Goal: Information Seeking & Learning: Check status

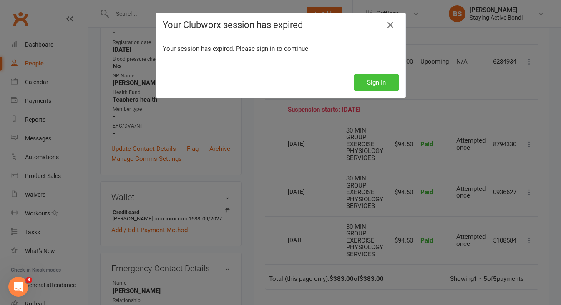
click at [382, 82] on button "Sign In" at bounding box center [376, 83] width 45 height 18
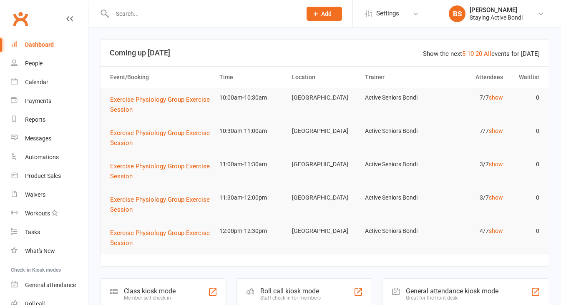
click at [38, 123] on link "Reports" at bounding box center [49, 120] width 77 height 19
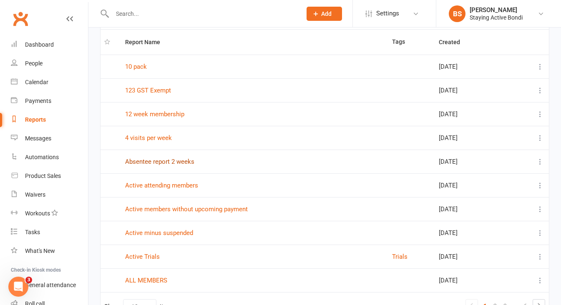
click at [182, 161] on link "Absentee report 2 weeks" at bounding box center [159, 162] width 69 height 8
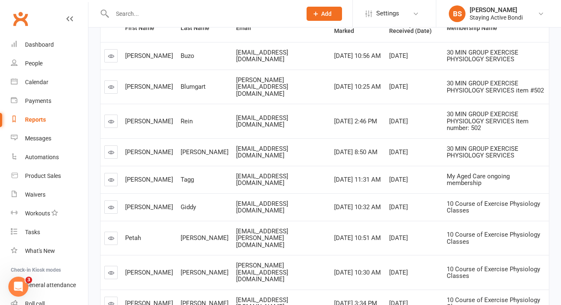
scroll to position [124, 0]
click at [111, 56] on icon at bounding box center [111, 57] width 6 height 6
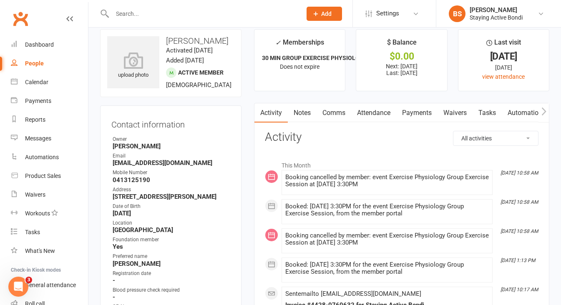
scroll to position [21, 0]
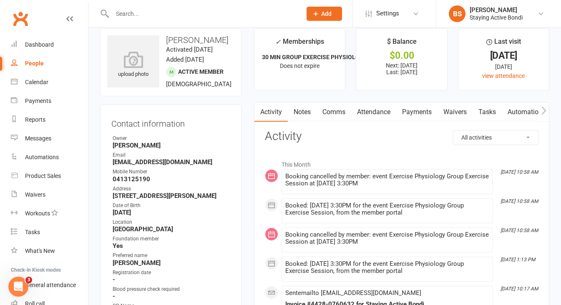
click at [415, 112] on link "Payments" at bounding box center [416, 112] width 41 height 19
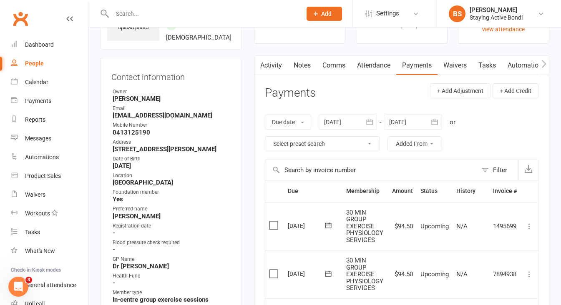
scroll to position [68, 0]
click at [339, 121] on div at bounding box center [348, 121] width 58 height 15
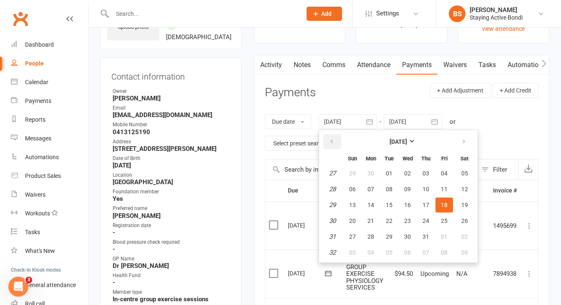
click at [332, 136] on button "button" at bounding box center [332, 141] width 18 height 15
click at [351, 170] on span "27" at bounding box center [352, 173] width 7 height 7
type input "27 Apr 2025"
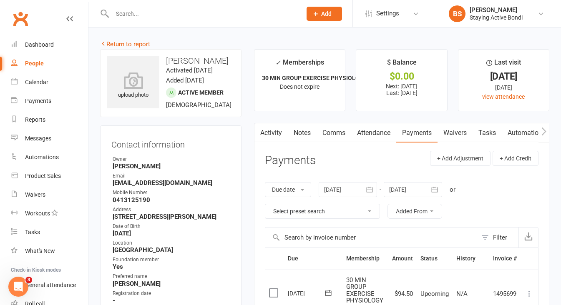
scroll to position [0, 0]
click at [39, 122] on div "Reports" at bounding box center [35, 119] width 20 height 7
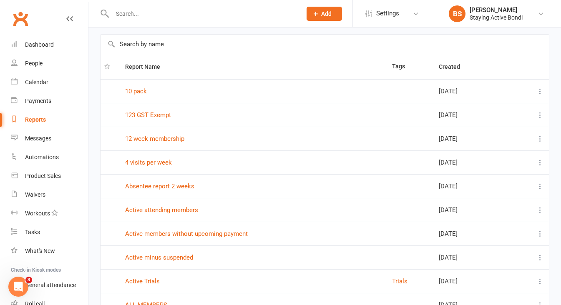
scroll to position [35, 0]
click at [173, 185] on link "Absentee report 2 weeks" at bounding box center [159, 186] width 69 height 8
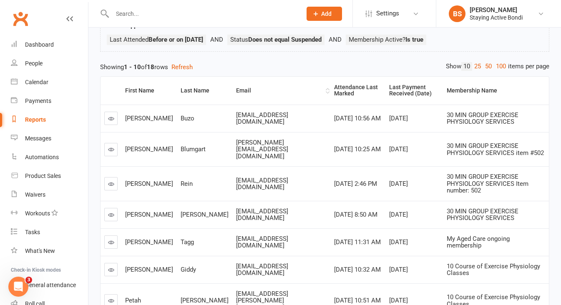
scroll to position [65, 0]
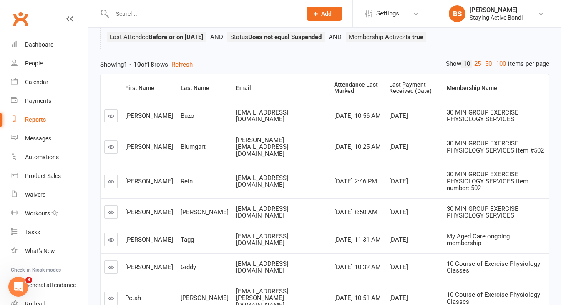
click at [110, 144] on icon at bounding box center [111, 147] width 6 height 6
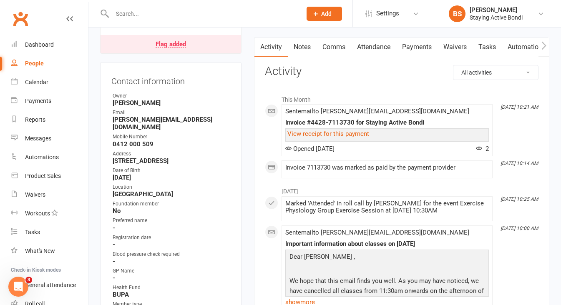
scroll to position [84, 0]
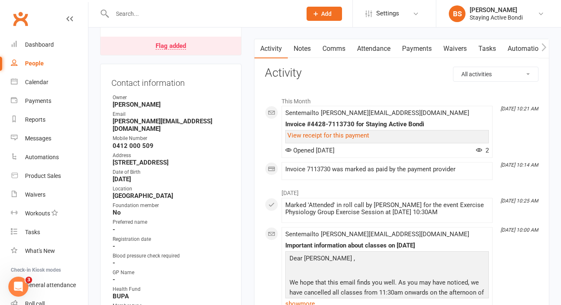
click at [425, 48] on link "Payments" at bounding box center [416, 48] width 41 height 19
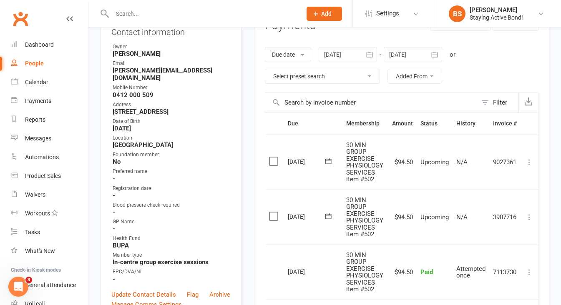
scroll to position [126, 0]
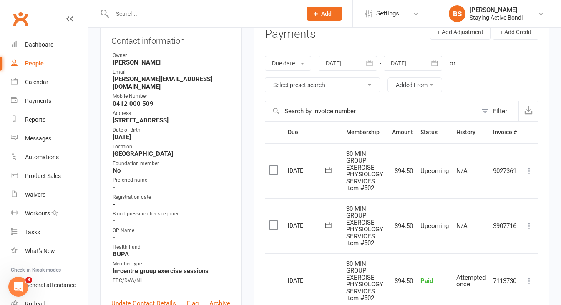
click at [331, 61] on div at bounding box center [348, 63] width 58 height 15
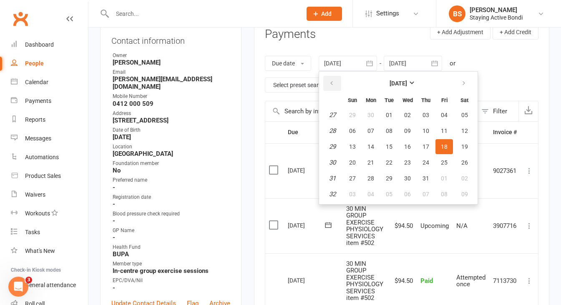
click at [330, 77] on button "button" at bounding box center [332, 83] width 18 height 15
click at [353, 115] on span "27" at bounding box center [352, 115] width 7 height 7
type input "27 Apr 2025"
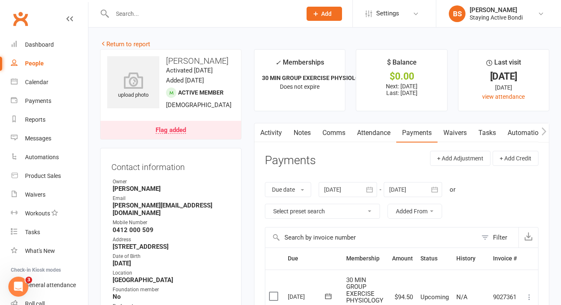
scroll to position [0, 0]
click at [376, 137] on link "Attendance" at bounding box center [373, 132] width 45 height 19
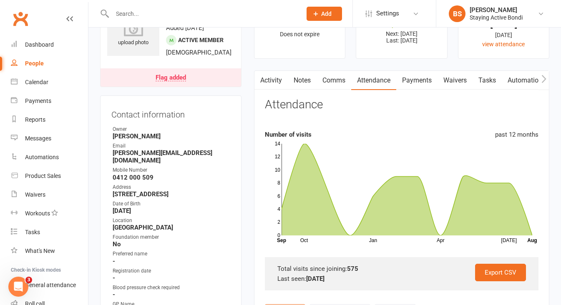
scroll to position [52, 0]
click at [415, 83] on link "Payments" at bounding box center [416, 80] width 41 height 19
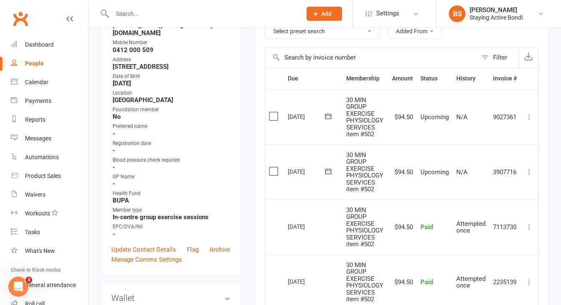
scroll to position [172, 0]
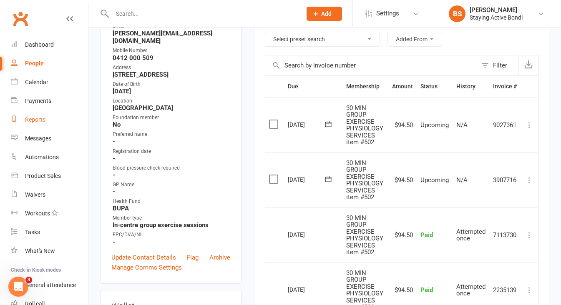
click at [31, 117] on div "Reports" at bounding box center [35, 119] width 20 height 7
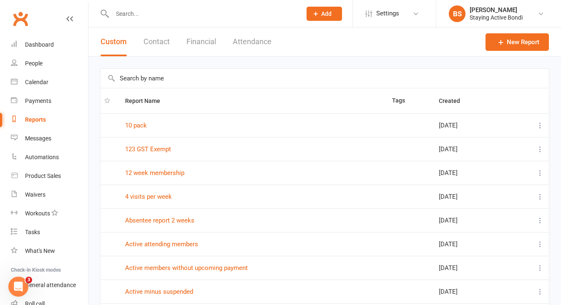
scroll to position [15, 0]
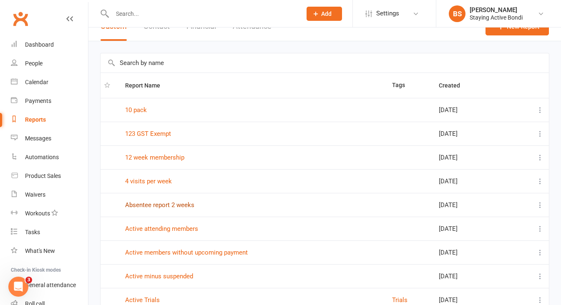
click at [177, 207] on link "Absentee report 2 weeks" at bounding box center [159, 205] width 69 height 8
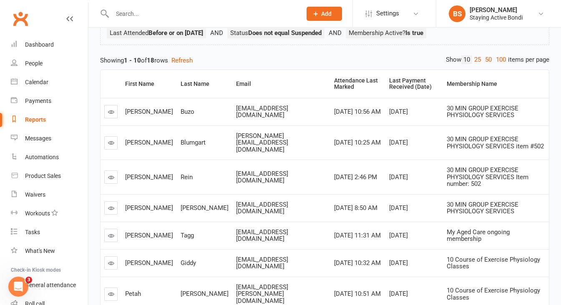
scroll to position [76, 0]
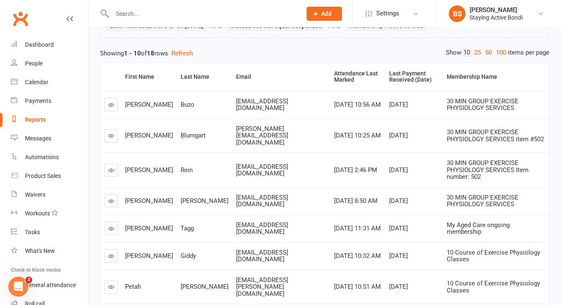
click at [110, 103] on icon at bounding box center [111, 105] width 6 height 6
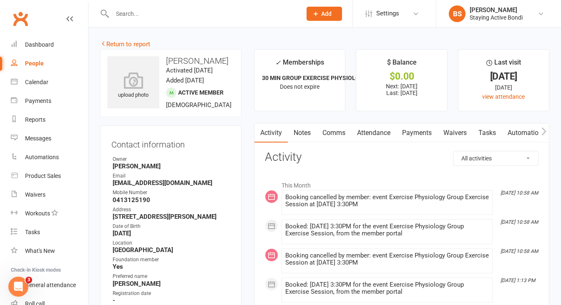
click at [377, 132] on link "Attendance" at bounding box center [373, 132] width 45 height 19
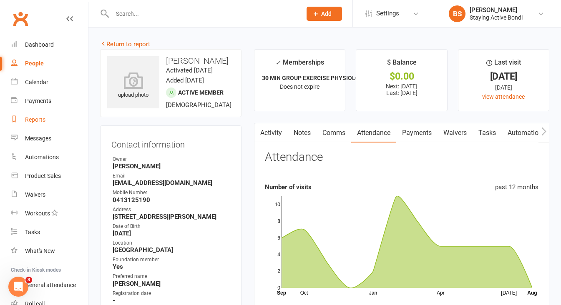
click at [40, 119] on div "Reports" at bounding box center [35, 119] width 20 height 7
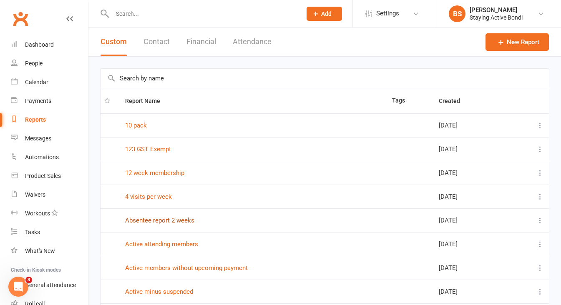
click at [173, 218] on link "Absentee report 2 weeks" at bounding box center [159, 221] width 69 height 8
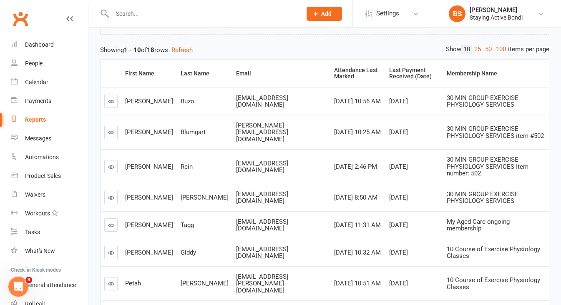
scroll to position [78, 0]
click at [113, 165] on icon at bounding box center [111, 168] width 6 height 6
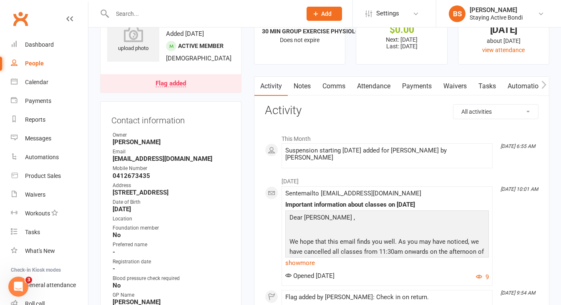
scroll to position [49, 0]
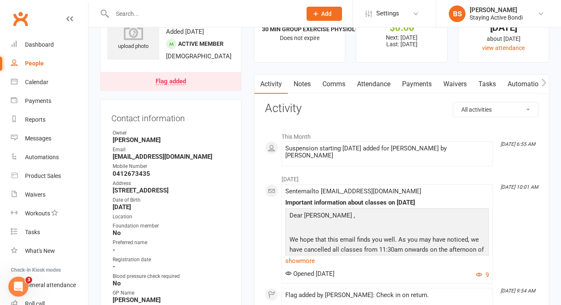
click at [412, 83] on link "Payments" at bounding box center [416, 84] width 41 height 19
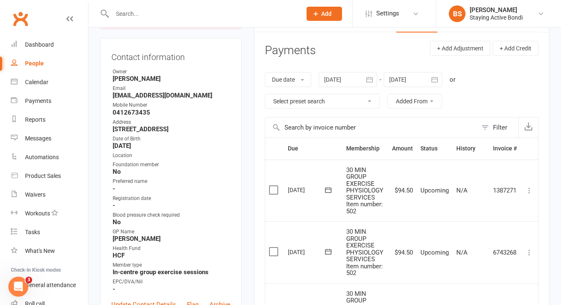
scroll to position [110, 0]
click at [330, 79] on div at bounding box center [348, 80] width 58 height 15
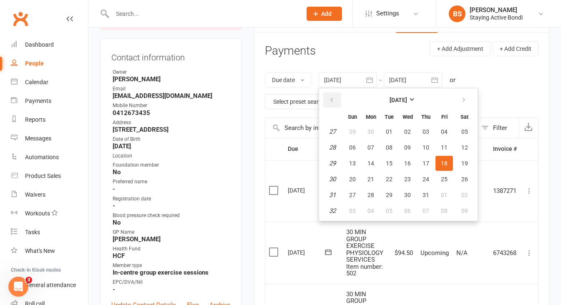
click at [332, 95] on button "button" at bounding box center [332, 100] width 18 height 15
click at [349, 129] on button "30" at bounding box center [353, 131] width 18 height 15
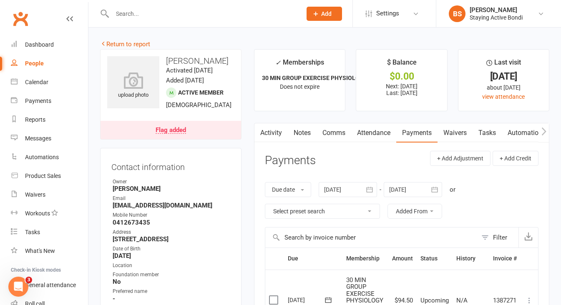
scroll to position [0, 0]
click at [374, 130] on link "Attendance" at bounding box center [373, 132] width 45 height 19
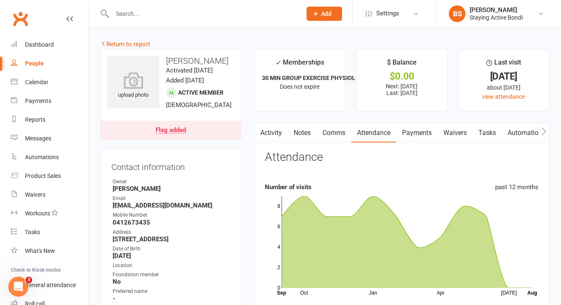
click at [311, 132] on link "Notes" at bounding box center [302, 132] width 29 height 19
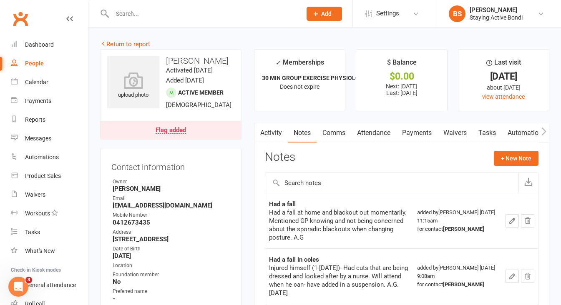
click at [176, 134] on div "Flag added" at bounding box center [171, 130] width 30 height 7
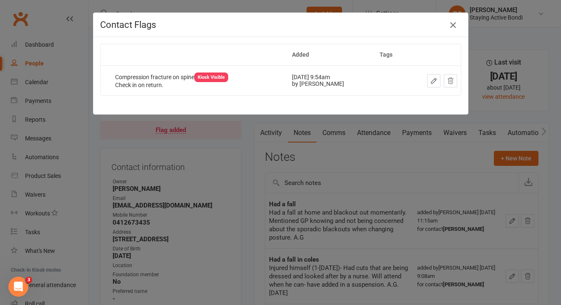
click at [454, 23] on icon "button" at bounding box center [453, 25] width 10 height 10
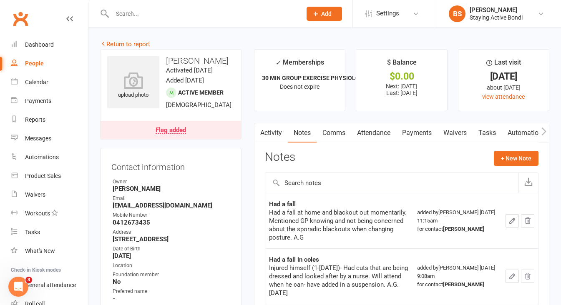
click at [377, 129] on link "Attendance" at bounding box center [373, 132] width 45 height 19
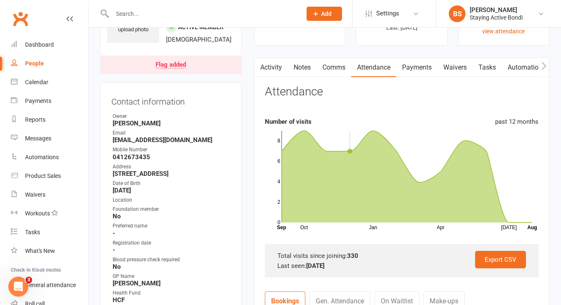
scroll to position [48, 0]
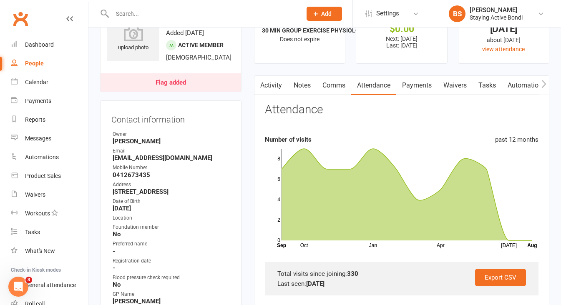
click at [420, 85] on link "Payments" at bounding box center [416, 85] width 41 height 19
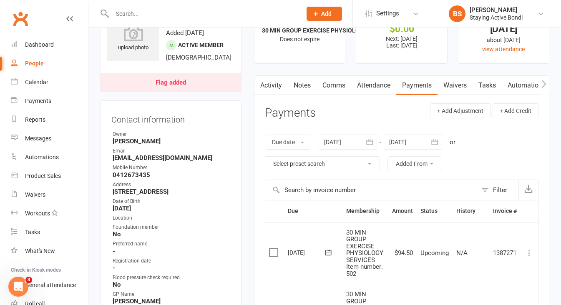
click at [333, 138] on div at bounding box center [348, 142] width 58 height 15
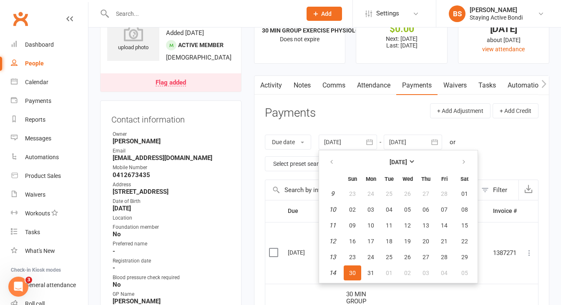
click at [333, 138] on div at bounding box center [348, 142] width 58 height 15
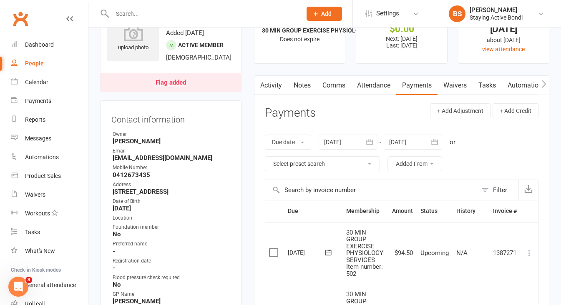
click at [333, 138] on div at bounding box center [348, 142] width 58 height 15
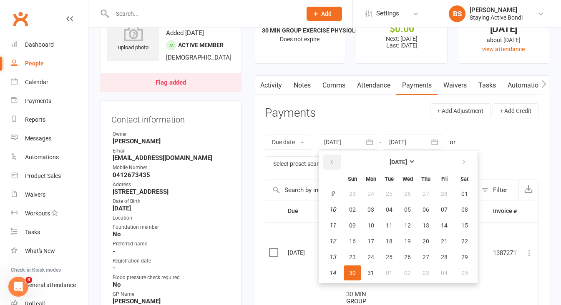
click at [331, 157] on button "button" at bounding box center [332, 162] width 18 height 15
click at [357, 196] on button "01" at bounding box center [353, 193] width 18 height 15
type input "01 Dec 2024"
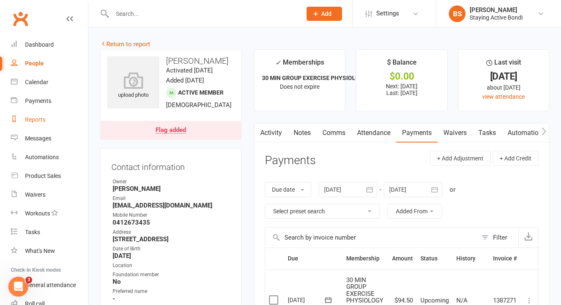
click at [44, 118] on div "Reports" at bounding box center [35, 119] width 20 height 7
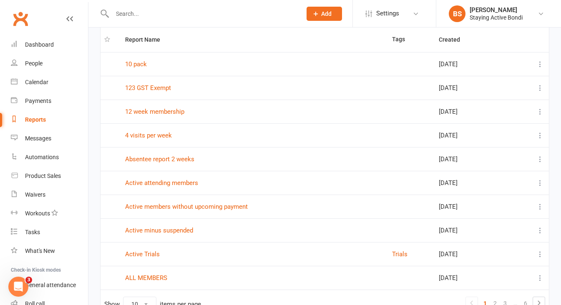
scroll to position [96, 0]
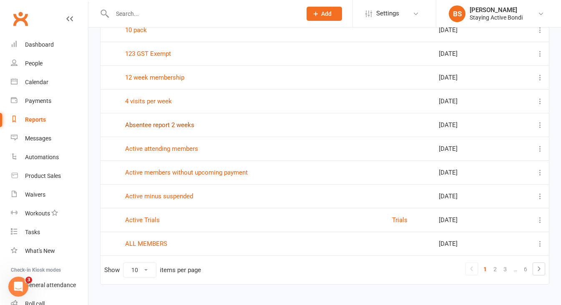
click at [191, 125] on link "Absentee report 2 weeks" at bounding box center [159, 125] width 69 height 8
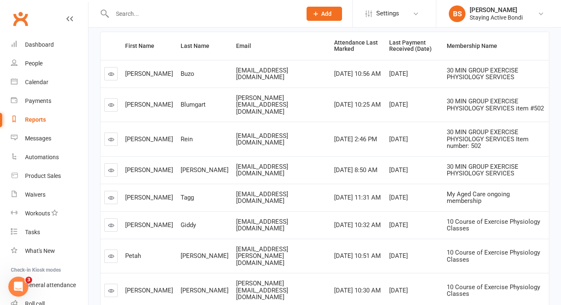
scroll to position [108, 0]
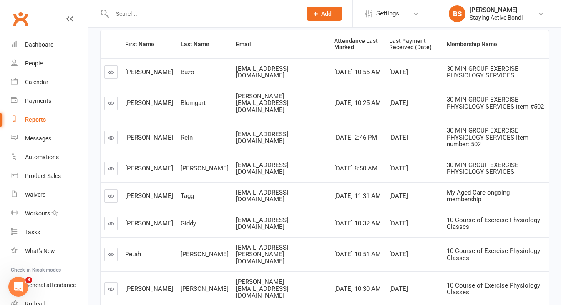
click at [111, 166] on icon at bounding box center [111, 169] width 6 height 6
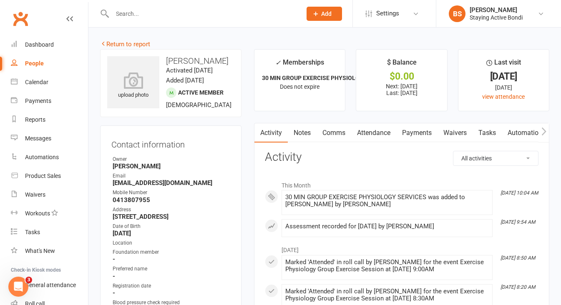
click at [377, 135] on link "Attendance" at bounding box center [373, 132] width 45 height 19
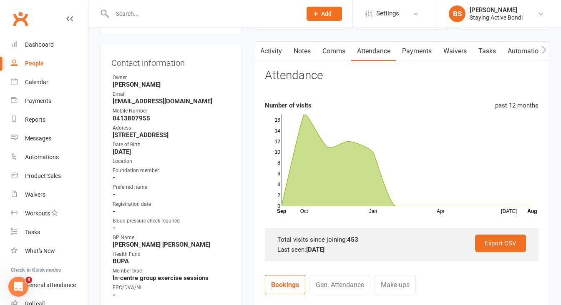
scroll to position [11, 0]
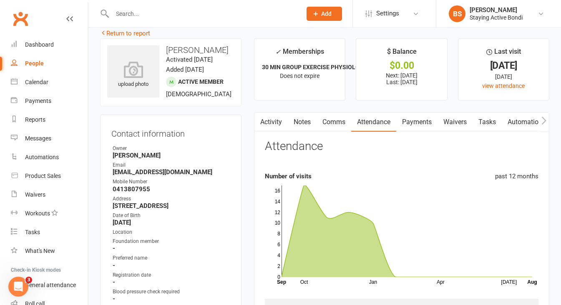
click at [409, 123] on link "Payments" at bounding box center [416, 122] width 41 height 19
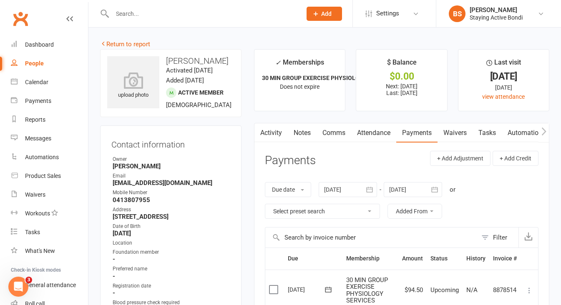
click at [304, 135] on link "Notes" at bounding box center [302, 132] width 29 height 19
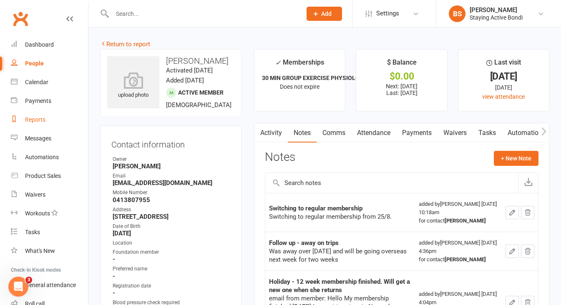
click at [38, 120] on div "Reports" at bounding box center [35, 119] width 20 height 7
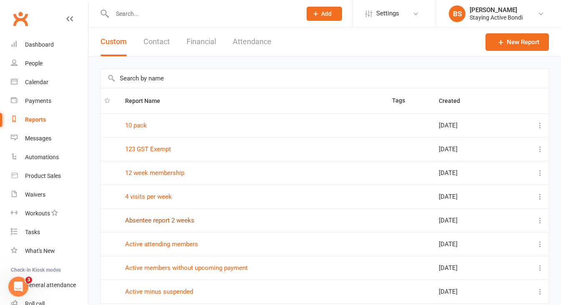
click at [173, 221] on link "Absentee report 2 weeks" at bounding box center [159, 221] width 69 height 8
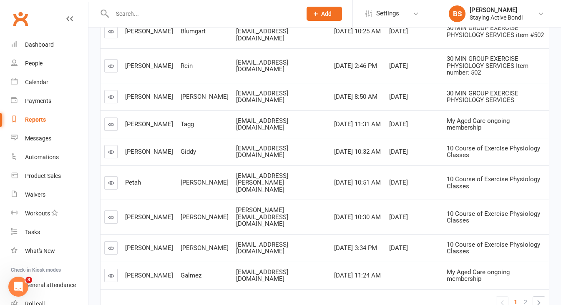
scroll to position [183, 0]
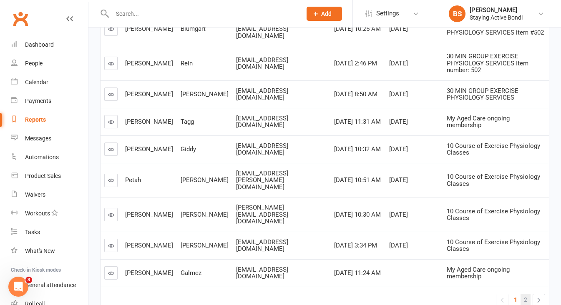
click at [527, 294] on span "2" at bounding box center [525, 300] width 3 height 12
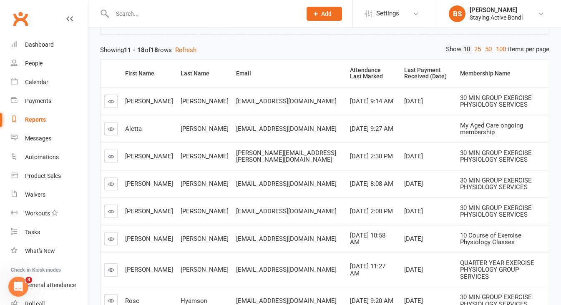
scroll to position [75, 0]
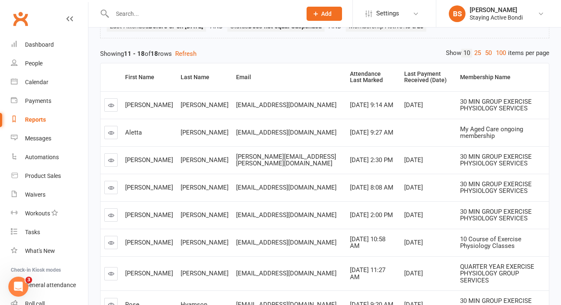
click at [112, 107] on icon at bounding box center [111, 105] width 6 height 6
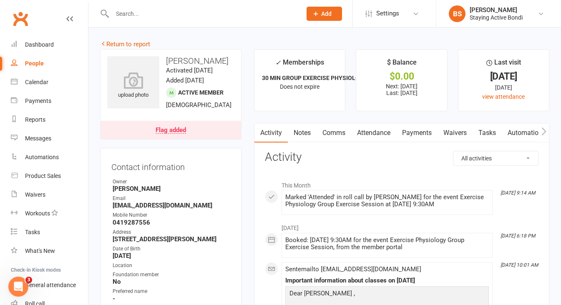
click at [375, 130] on link "Attendance" at bounding box center [373, 132] width 45 height 19
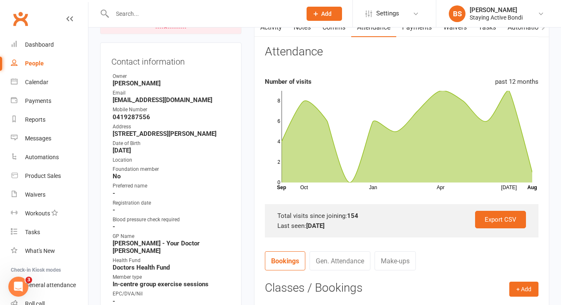
scroll to position [43, 0]
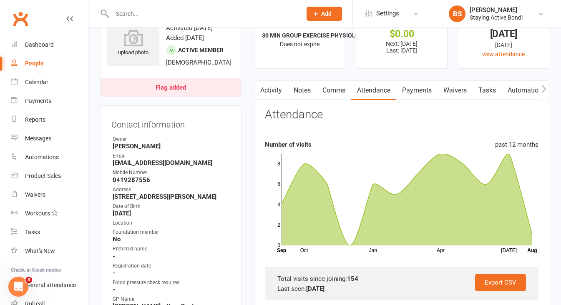
click at [421, 90] on link "Payments" at bounding box center [416, 90] width 41 height 19
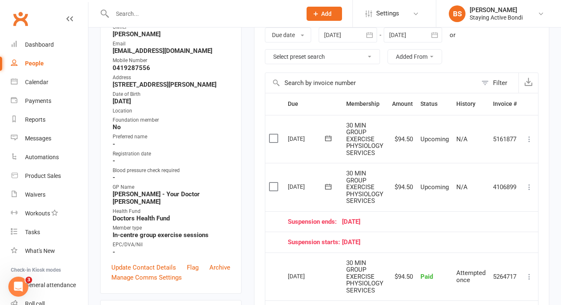
scroll to position [159, 0]
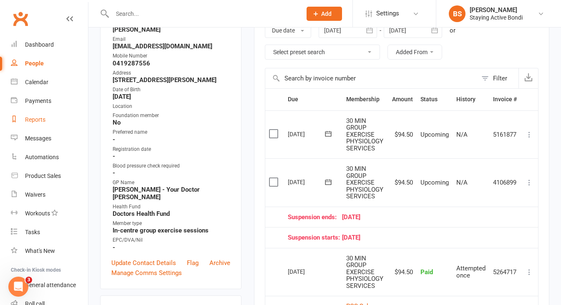
click at [35, 121] on div "Reports" at bounding box center [35, 119] width 20 height 7
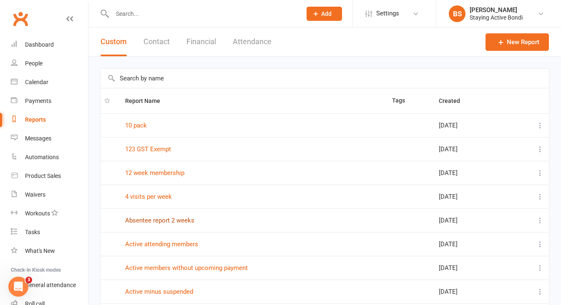
click at [166, 221] on link "Absentee report 2 weeks" at bounding box center [159, 221] width 69 height 8
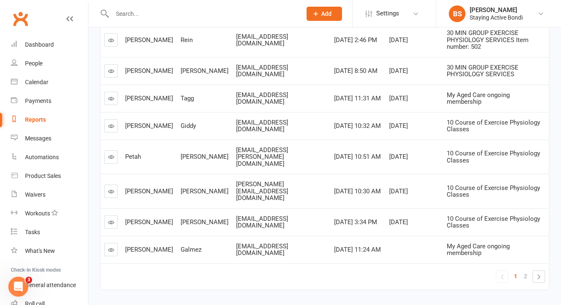
scroll to position [206, 0]
click at [527, 271] on span "2" at bounding box center [525, 277] width 3 height 12
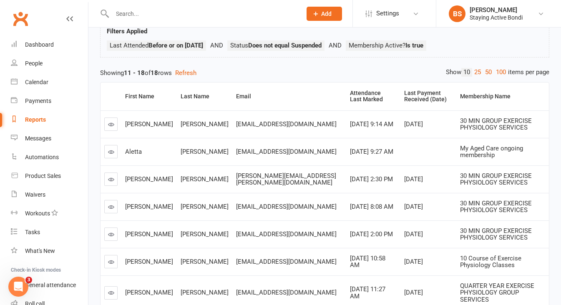
scroll to position [57, 0]
click at [109, 178] on icon at bounding box center [111, 179] width 6 height 6
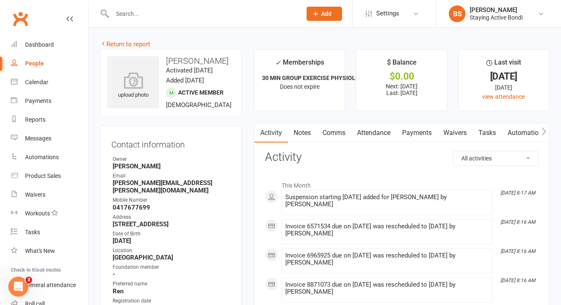
click at [371, 128] on link "Attendance" at bounding box center [373, 132] width 45 height 19
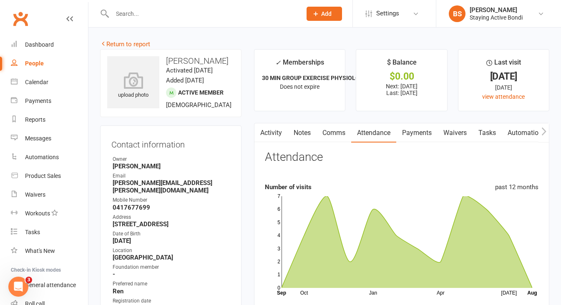
click at [281, 133] on link "Activity" at bounding box center [270, 132] width 33 height 19
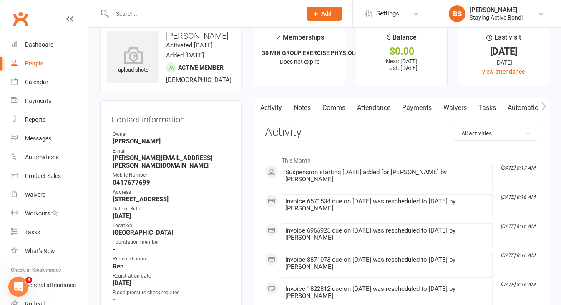
scroll to position [24, 0]
click at [309, 111] on link "Notes" at bounding box center [302, 108] width 29 height 19
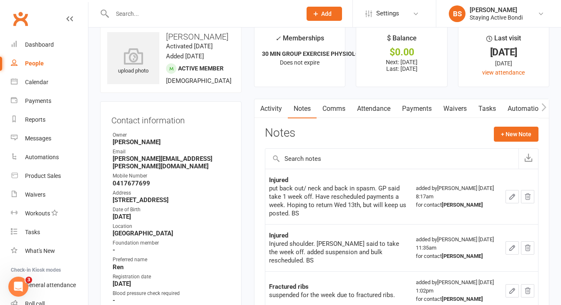
click at [418, 110] on link "Payments" at bounding box center [416, 108] width 41 height 19
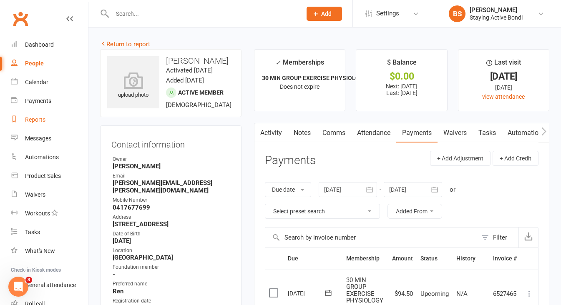
click at [42, 119] on div "Reports" at bounding box center [35, 119] width 20 height 7
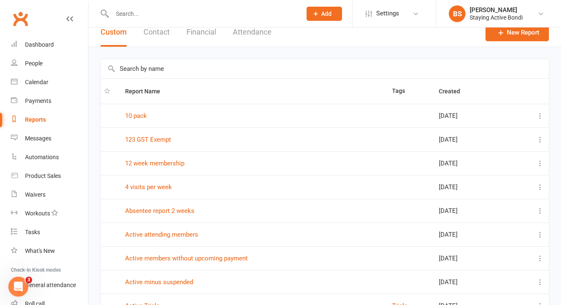
scroll to position [12, 0]
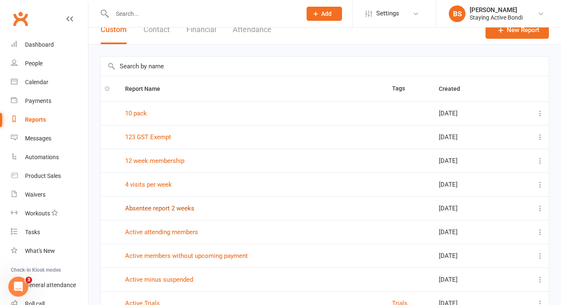
click at [187, 210] on link "Absentee report 2 weeks" at bounding box center [159, 209] width 69 height 8
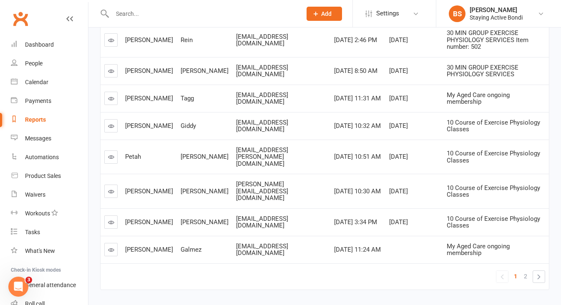
scroll to position [206, 0]
click at [526, 271] on span "2" at bounding box center [525, 277] width 3 height 12
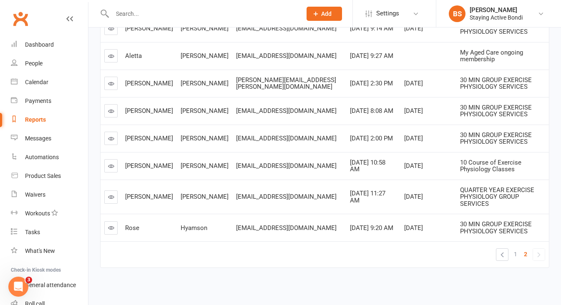
scroll to position [151, 0]
click at [113, 113] on icon at bounding box center [111, 112] width 6 height 6
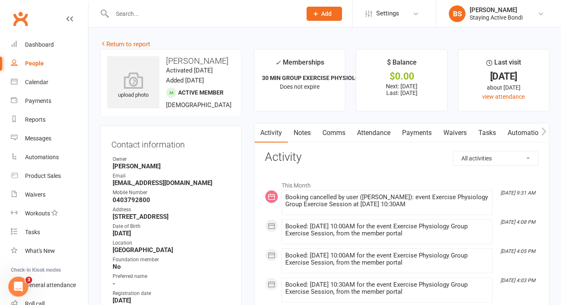
click at [371, 135] on link "Attendance" at bounding box center [373, 132] width 45 height 19
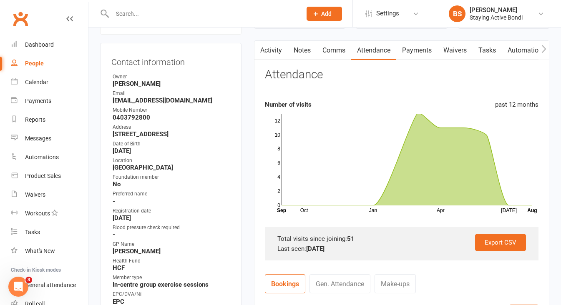
scroll to position [62, 0]
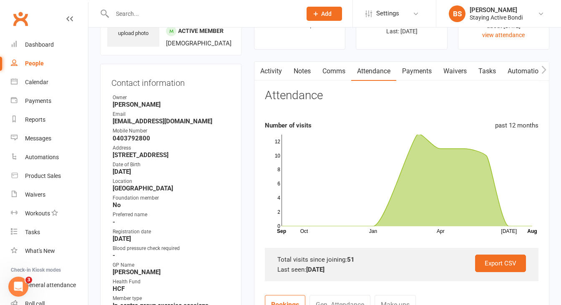
click at [414, 73] on link "Payments" at bounding box center [416, 71] width 41 height 19
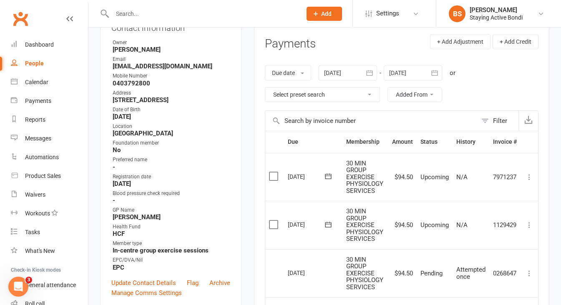
scroll to position [108, 0]
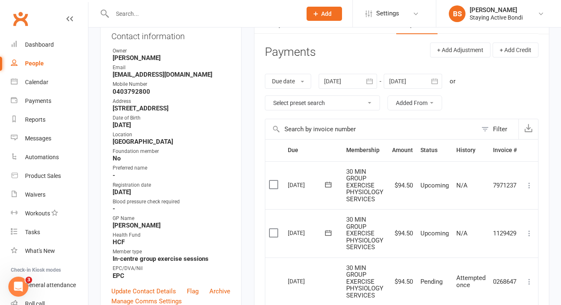
click at [340, 81] on div at bounding box center [348, 81] width 58 height 15
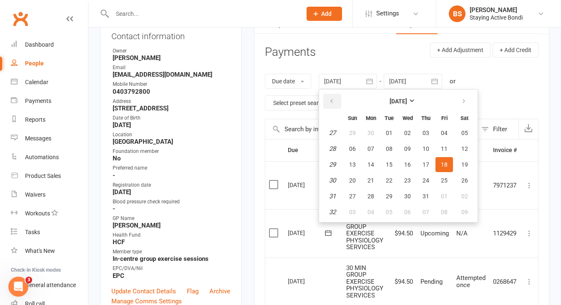
click at [330, 95] on button "button" at bounding box center [332, 101] width 18 height 15
click at [354, 130] on span "27" at bounding box center [352, 133] width 7 height 7
type input "27 Apr 2025"
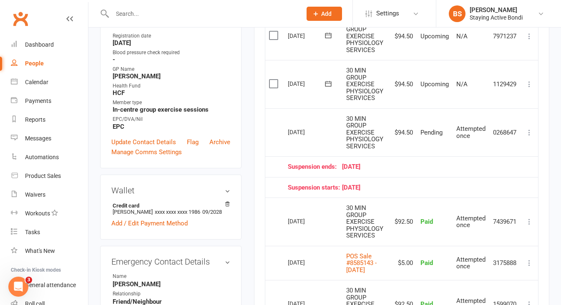
scroll to position [260, 0]
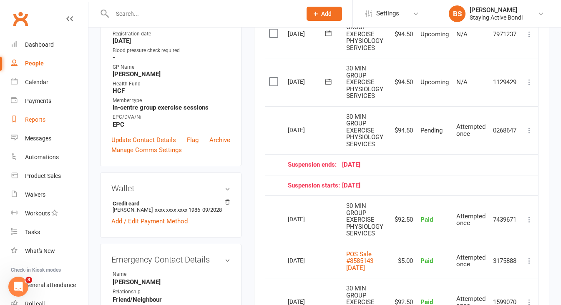
click at [42, 123] on link "Reports" at bounding box center [49, 120] width 77 height 19
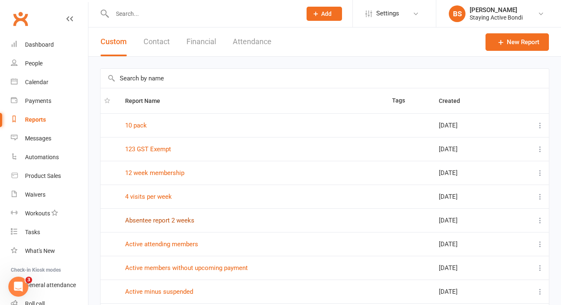
click at [185, 220] on link "Absentee report 2 weeks" at bounding box center [159, 221] width 69 height 8
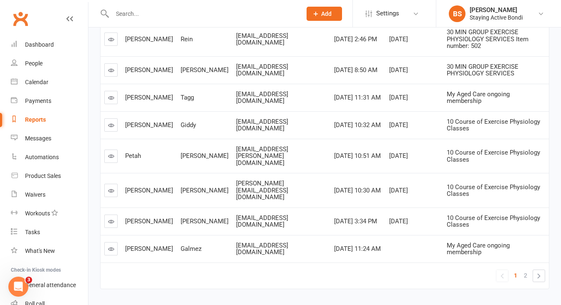
scroll to position [206, 0]
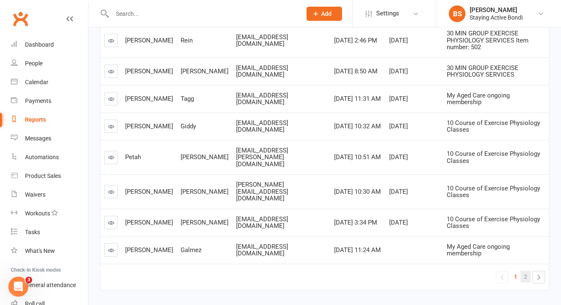
click at [525, 271] on span "2" at bounding box center [525, 277] width 3 height 12
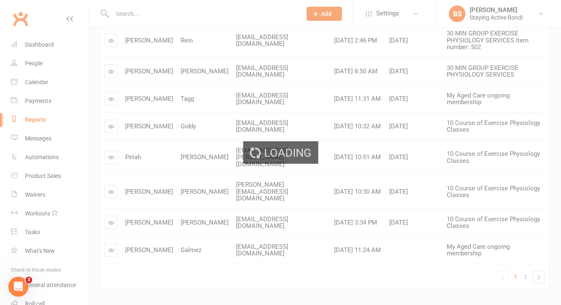
scroll to position [151, 0]
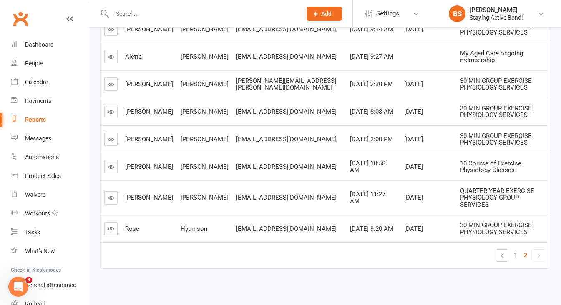
click at [113, 136] on icon at bounding box center [111, 139] width 6 height 6
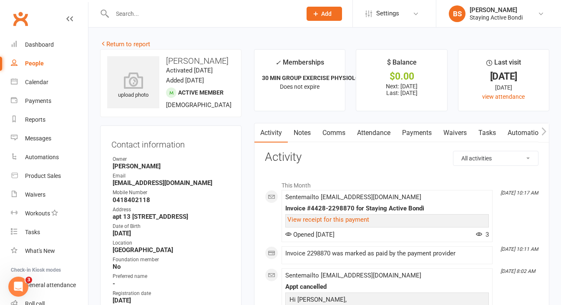
click at [419, 134] on link "Payments" at bounding box center [416, 132] width 41 height 19
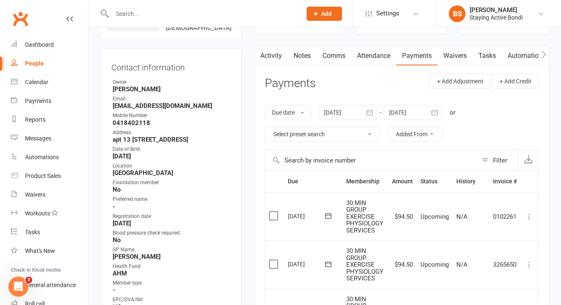
scroll to position [77, 0]
click at [337, 108] on div at bounding box center [348, 113] width 58 height 15
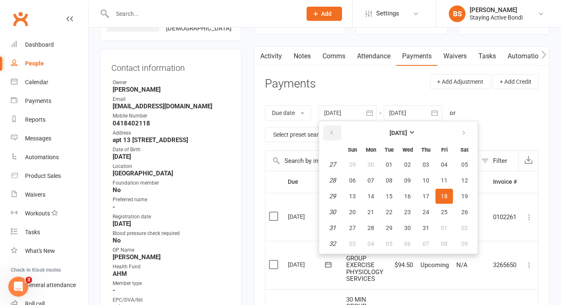
click at [328, 128] on button "button" at bounding box center [332, 133] width 18 height 15
click at [349, 163] on button "27" at bounding box center [353, 164] width 18 height 15
type input "27 Apr 2025"
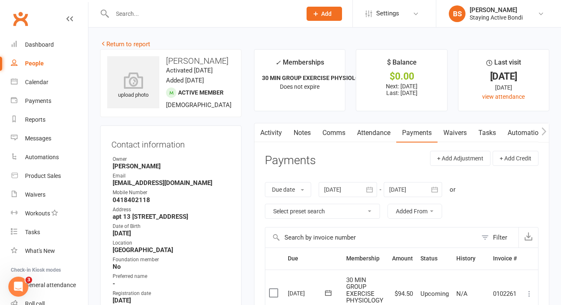
scroll to position [0, 0]
click at [367, 134] on link "Attendance" at bounding box center [373, 132] width 45 height 19
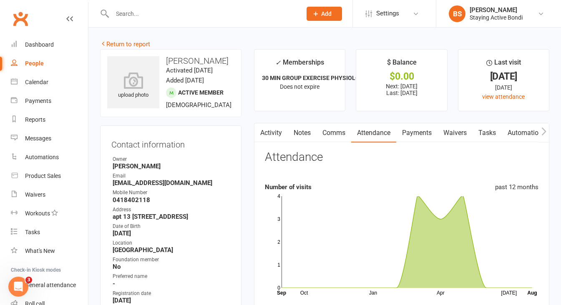
click at [424, 129] on link "Payments" at bounding box center [416, 132] width 41 height 19
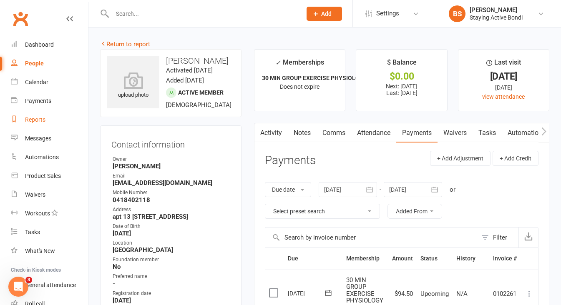
click at [44, 123] on link "Reports" at bounding box center [49, 120] width 77 height 19
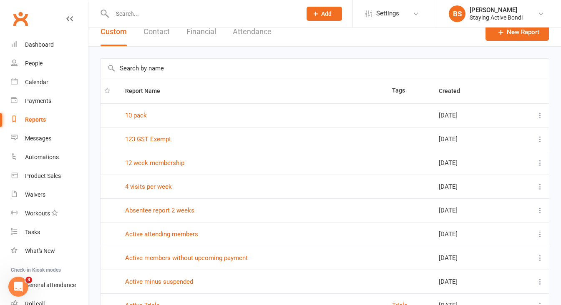
scroll to position [10, 0]
click at [182, 209] on link "Absentee report 2 weeks" at bounding box center [159, 210] width 69 height 8
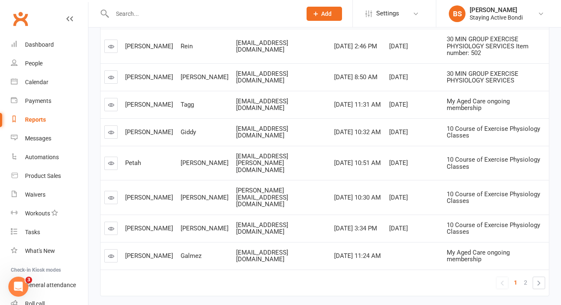
scroll to position [205, 0]
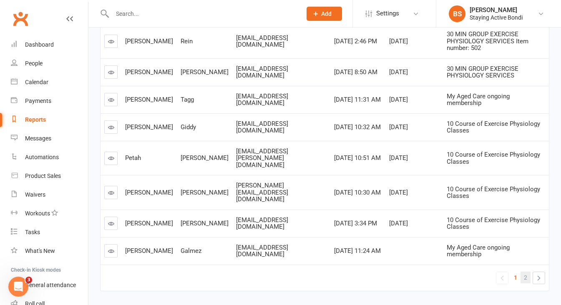
click at [527, 272] on span "2" at bounding box center [525, 278] width 3 height 12
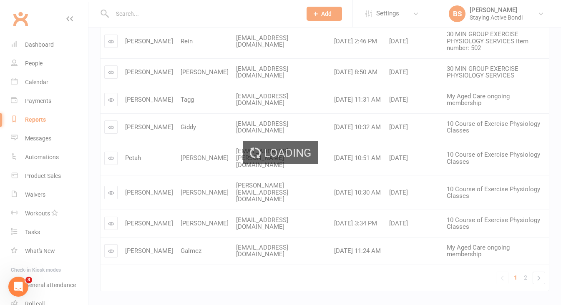
scroll to position [151, 0]
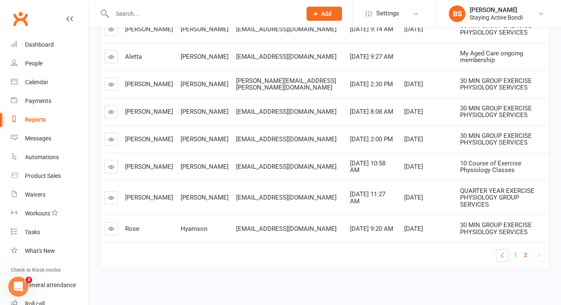
click at [111, 195] on icon at bounding box center [111, 198] width 6 height 6
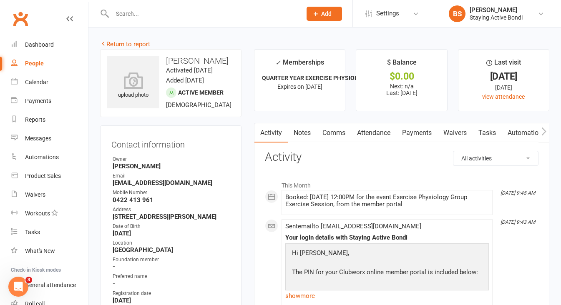
click at [415, 134] on link "Payments" at bounding box center [416, 132] width 41 height 19
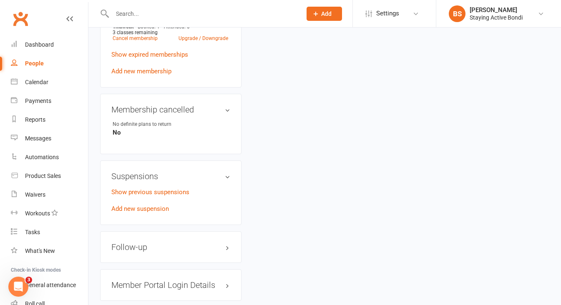
scroll to position [620, 0]
click at [175, 191] on link "Show previous suspensions" at bounding box center [150, 193] width 78 height 8
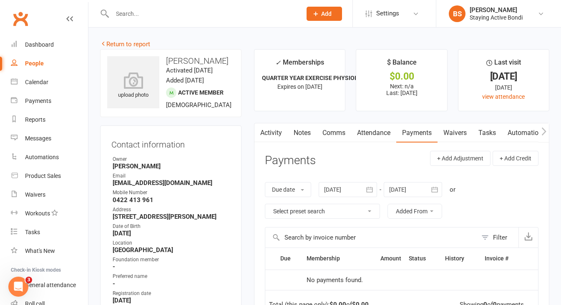
scroll to position [0, 0]
click at [380, 131] on link "Attendance" at bounding box center [373, 132] width 45 height 19
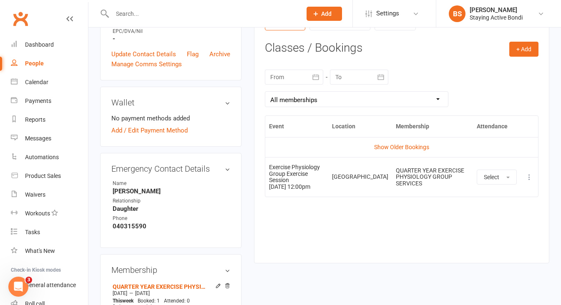
scroll to position [345, 0]
click at [38, 116] on div "Reports" at bounding box center [35, 119] width 20 height 7
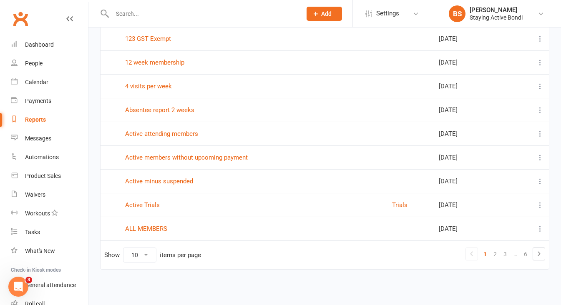
scroll to position [118, 0]
click at [174, 106] on link "Absentee report 2 weeks" at bounding box center [159, 110] width 69 height 8
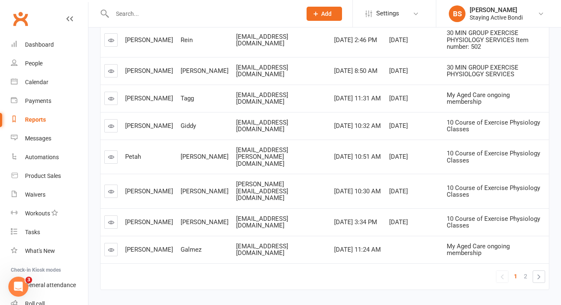
scroll to position [206, 0]
click at [525, 271] on span "2" at bounding box center [525, 277] width 3 height 12
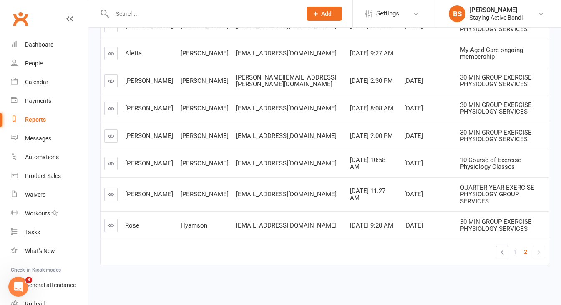
scroll to position [151, 0]
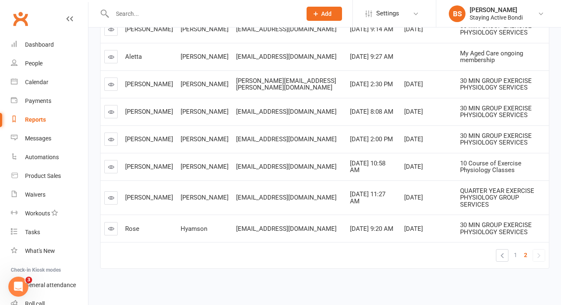
click at [109, 226] on icon at bounding box center [111, 229] width 6 height 6
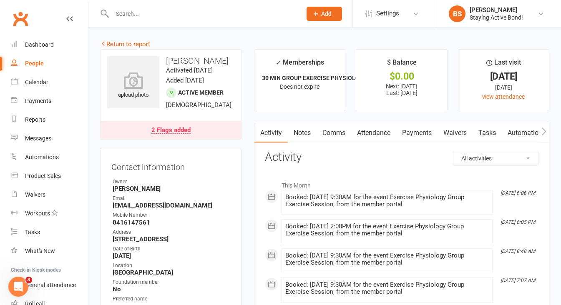
click at [383, 131] on link "Attendance" at bounding box center [373, 132] width 45 height 19
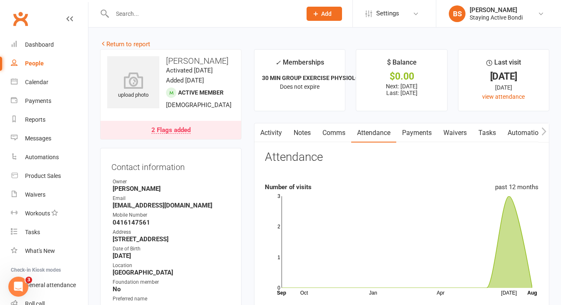
click at [420, 134] on link "Payments" at bounding box center [416, 132] width 41 height 19
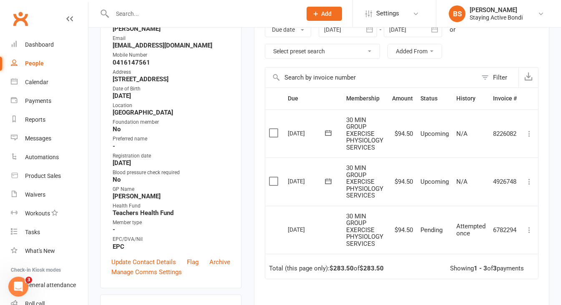
scroll to position [131, 0]
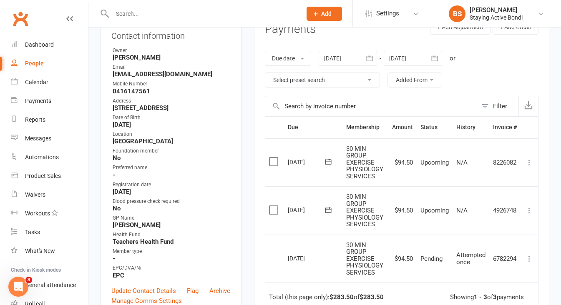
click at [352, 52] on div at bounding box center [348, 58] width 58 height 15
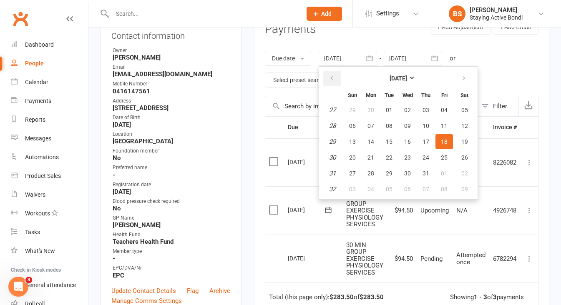
click at [334, 75] on icon "button" at bounding box center [332, 78] width 6 height 7
click at [372, 123] on span "05" at bounding box center [370, 126] width 7 height 7
type input "05 May 2025"
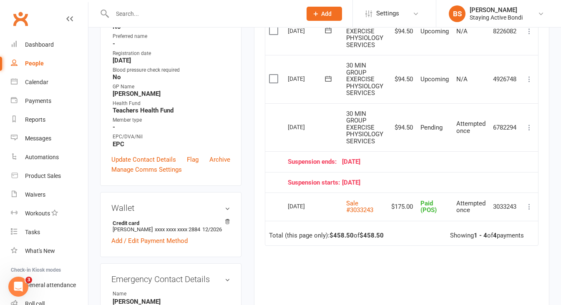
scroll to position [262, 0]
click at [350, 159] on div "Suspension ends: 17 August 25" at bounding box center [402, 162] width 229 height 7
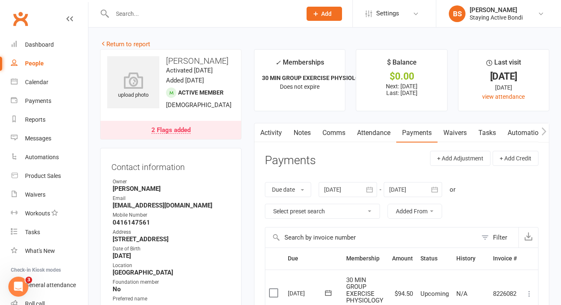
scroll to position [0, 0]
